Goal: Find contact information: Obtain details needed to contact an individual or organization

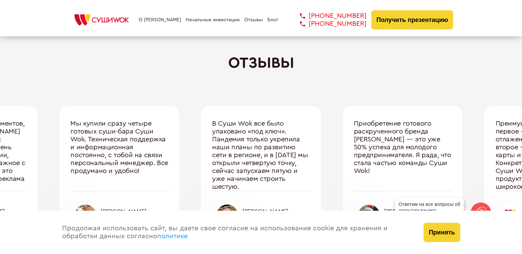
scroll to position [2312, 0]
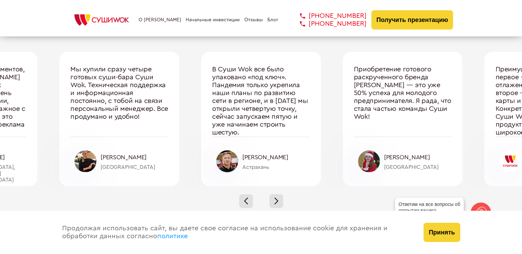
click at [154, 22] on link "О [PERSON_NAME]" at bounding box center [160, 19] width 43 height 5
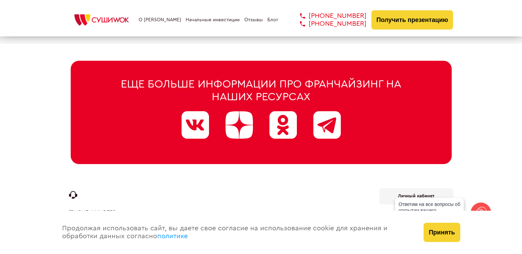
scroll to position [3513, 0]
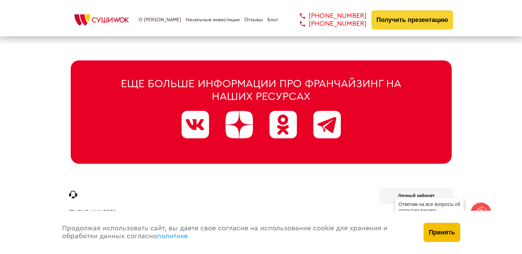
click at [448, 228] on button "Принять" at bounding box center [442, 232] width 36 height 19
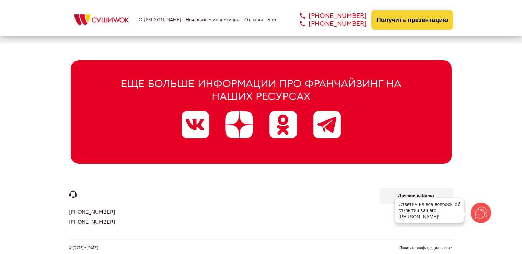
click at [433, 246] on link "Политика конфиденциальности." at bounding box center [427, 247] width 54 height 3
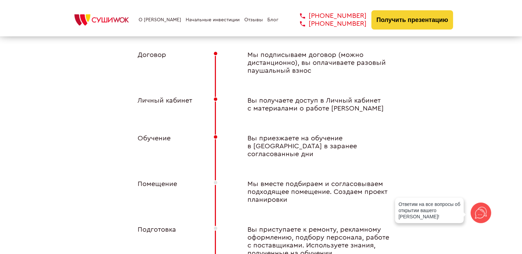
scroll to position [2621, 0]
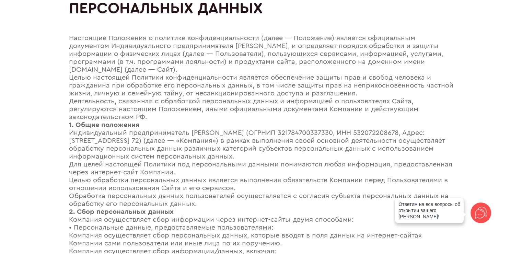
scroll to position [69, 0]
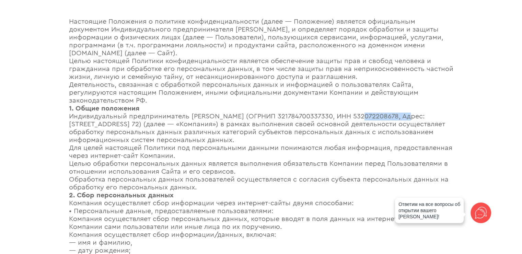
drag, startPoint x: 409, startPoint y: 117, endPoint x: 361, endPoint y: 115, distance: 47.7
click at [361, 115] on div "Индивидуальный предприниматель [PERSON_NAME] (ОГРНИП 321784700337330, ИНН 53207…" at bounding box center [261, 129] width 384 height 32
click at [439, 152] on div "Для целей настоящей Политики под персональными данными понимаются любая информа…" at bounding box center [261, 152] width 384 height 16
drag, startPoint x: 409, startPoint y: 118, endPoint x: 365, endPoint y: 117, distance: 43.6
click at [365, 117] on div "Индивидуальный предприниматель [PERSON_NAME] (ОГРНИП 321784700337330, ИНН 53207…" at bounding box center [261, 129] width 384 height 32
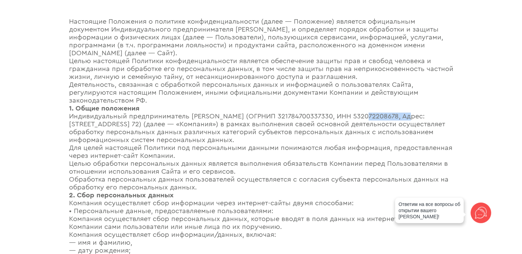
copy div "532072208678"
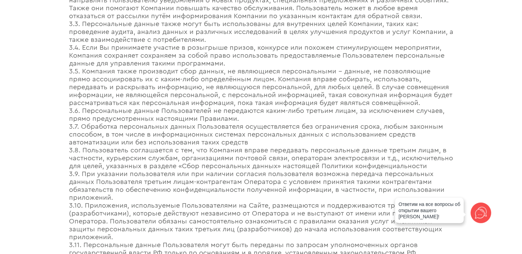
scroll to position [584, 0]
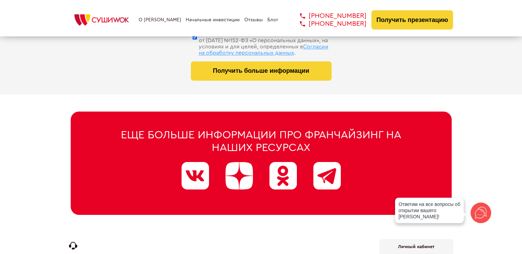
scroll to position [3513, 0]
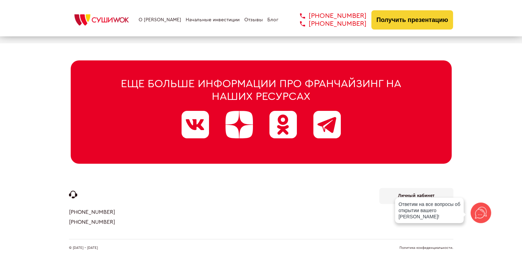
drag, startPoint x: 116, startPoint y: 219, endPoint x: 66, endPoint y: 203, distance: 52.9
copy div "+7 812 308 77 70 +7 800 200 21 01"
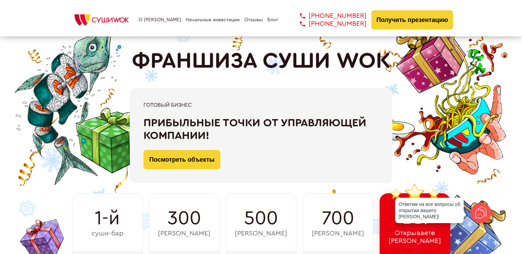
scroll to position [0, 0]
